Goal: Transaction & Acquisition: Download file/media

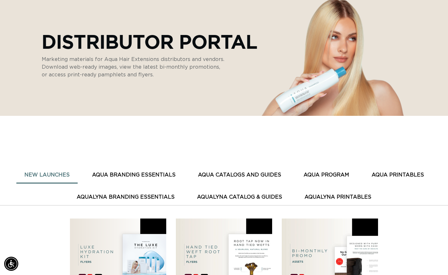
scroll to position [0, 403]
click at [236, 173] on button "AQUA CATALOGS AND GUIDES" at bounding box center [239, 175] width 99 height 16
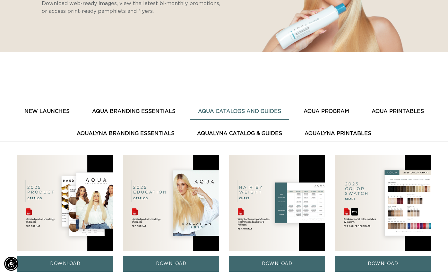
scroll to position [0, 805]
click at [88, 219] on img at bounding box center [65, 203] width 96 height 96
click at [72, 263] on link "DOWNLOAD" at bounding box center [65, 264] width 96 height 16
